Goal: Task Accomplishment & Management: Manage account settings

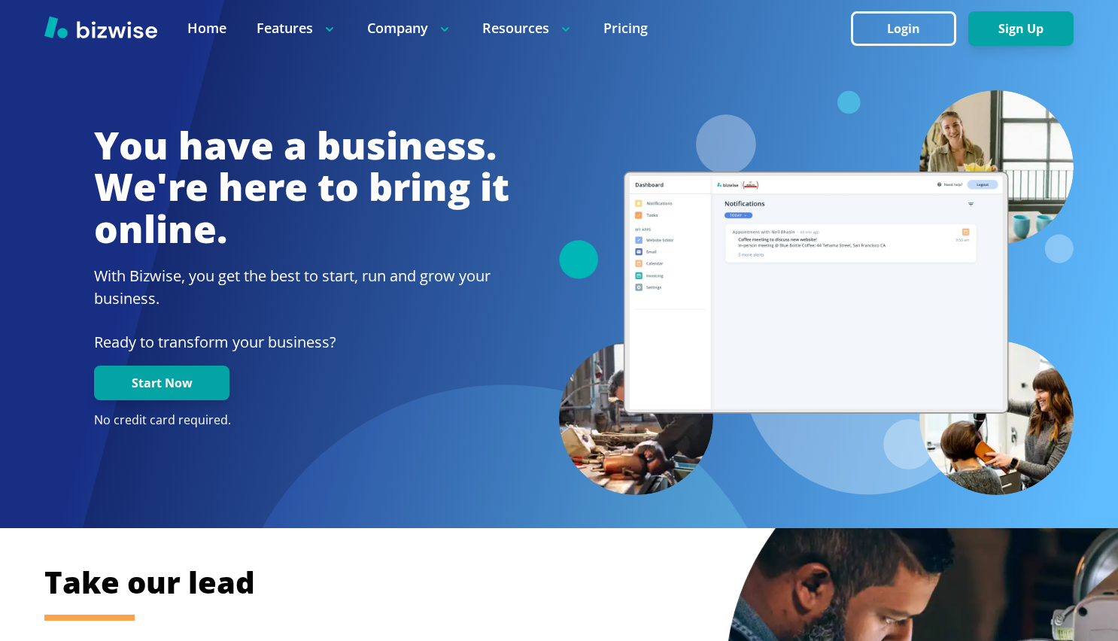
click at [941, 2] on div at bounding box center [559, 28] width 1118 height 56
click at [931, 17] on button "Login" at bounding box center [903, 28] width 105 height 35
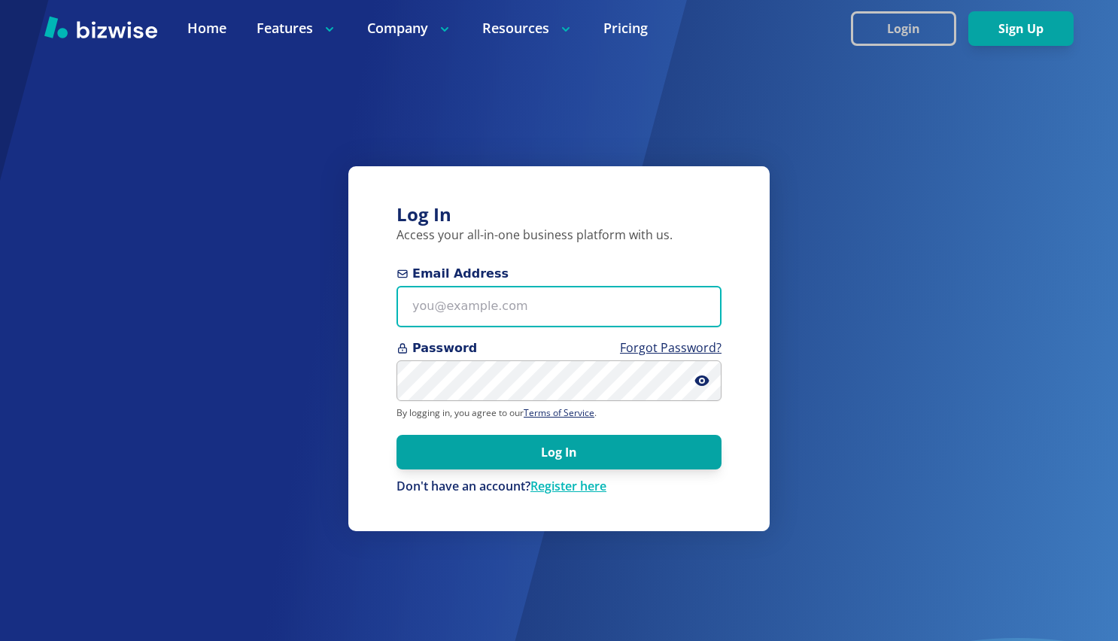
type input "[PERSON_NAME][EMAIL_ADDRESS][DOMAIN_NAME]"
